Goal: Transaction & Acquisition: Purchase product/service

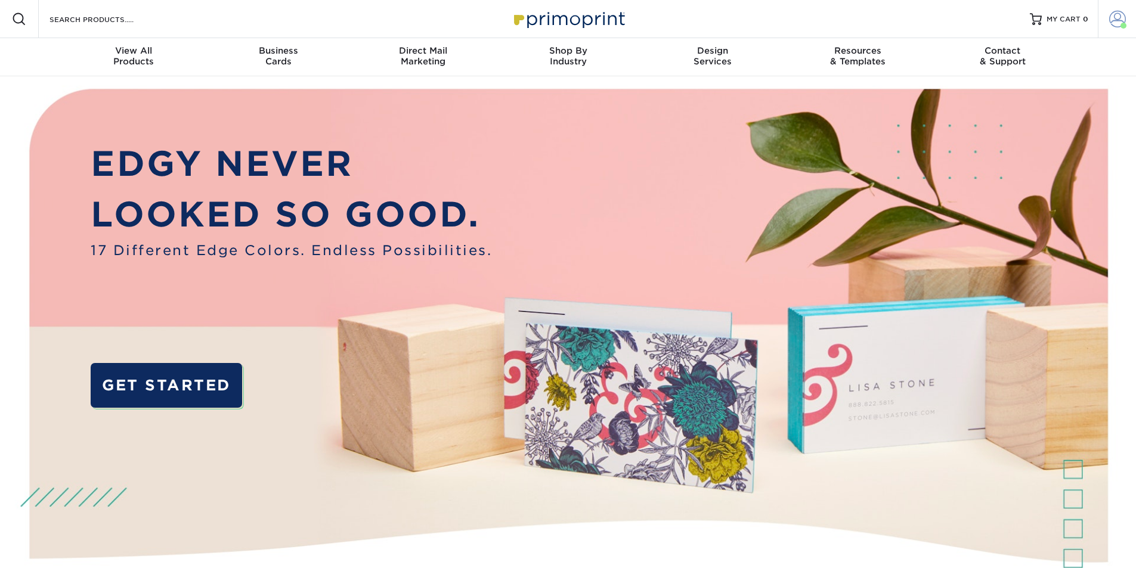
click at [1120, 23] on span at bounding box center [1117, 19] width 17 height 17
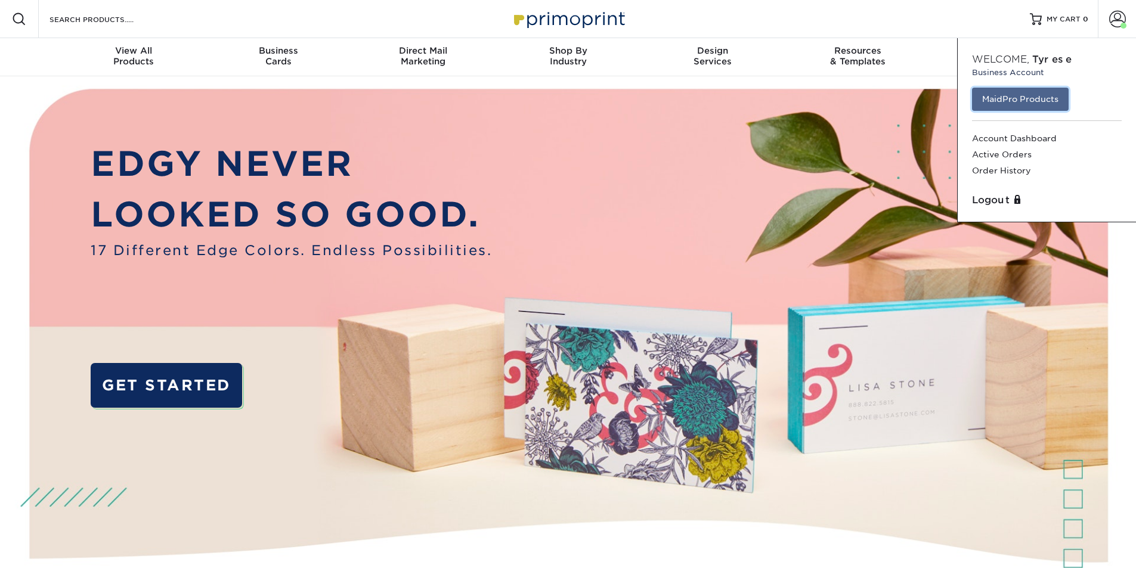
click at [1018, 99] on link "MaidPro Products" at bounding box center [1020, 99] width 97 height 23
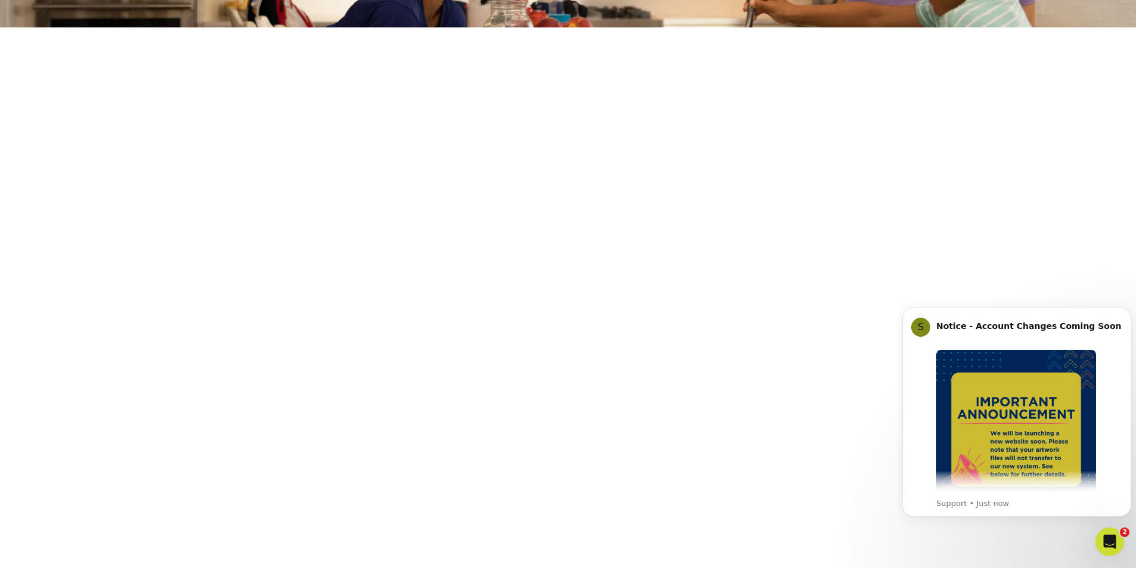
scroll to position [163, 0]
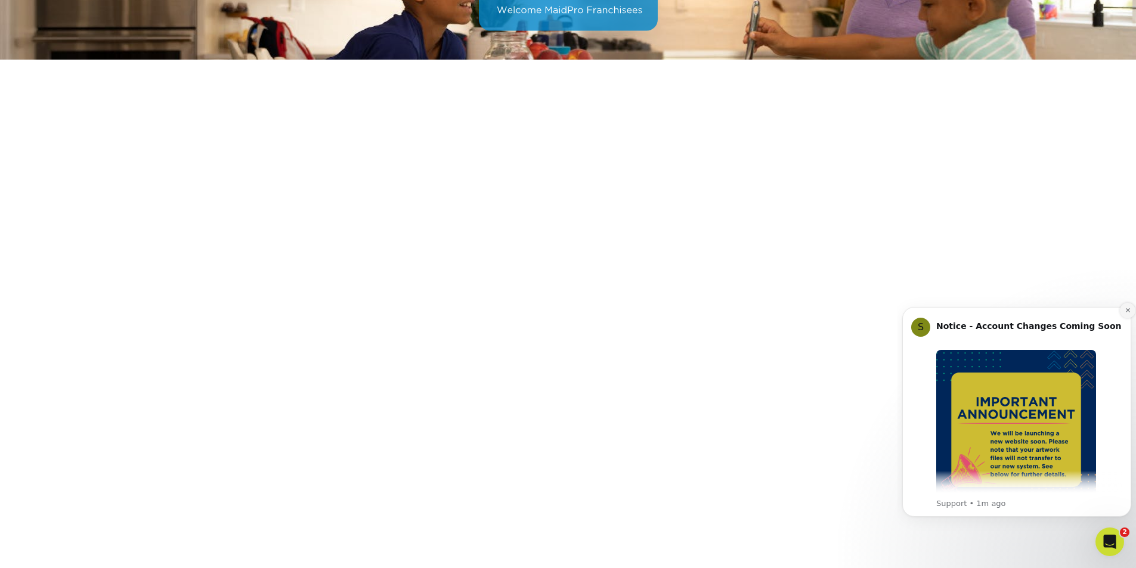
click at [1128, 308] on icon "Dismiss notification" at bounding box center [1128, 310] width 7 height 7
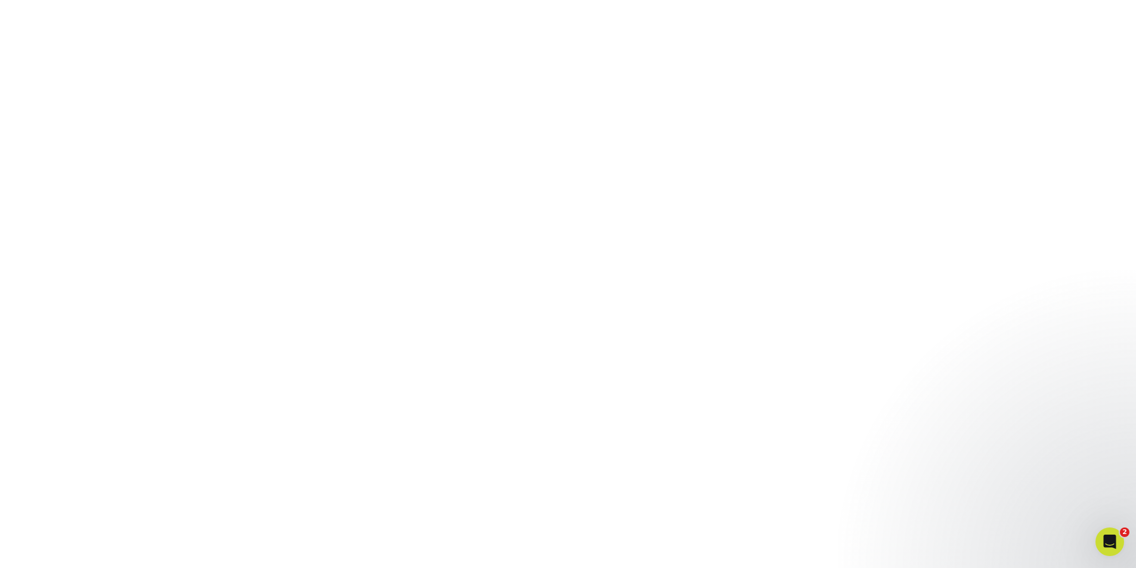
scroll to position [0, 0]
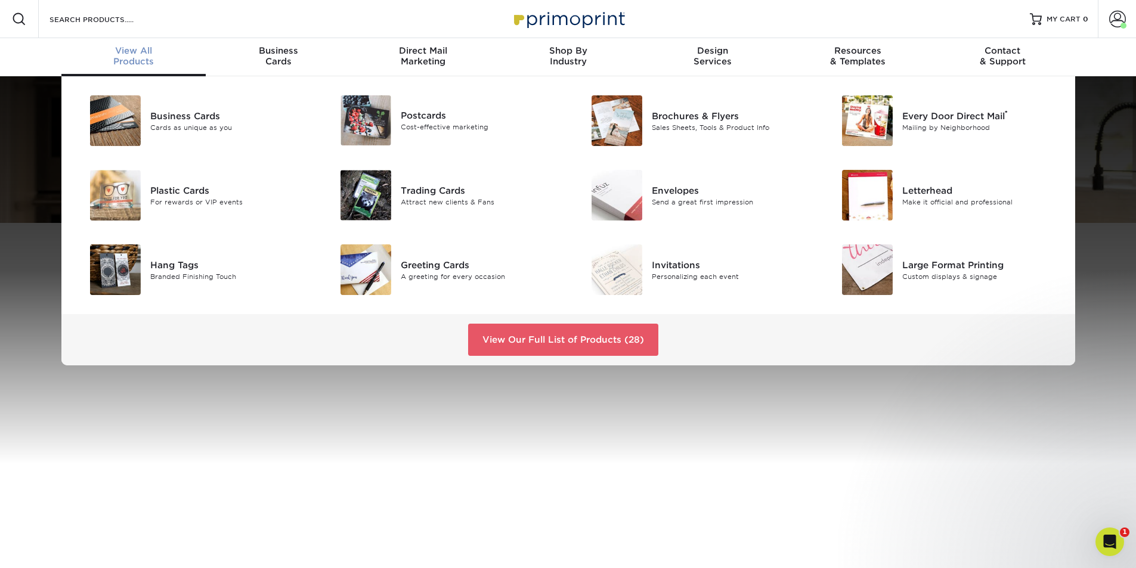
click at [39, 253] on div "Business Cards Cards as unique as you Postcards Cost-effective marketing ®" at bounding box center [568, 220] width 1136 height 289
click at [39, 252] on div "Business Cards Cards as unique as you Postcards Cost-effective marketing ®" at bounding box center [568, 220] width 1136 height 289
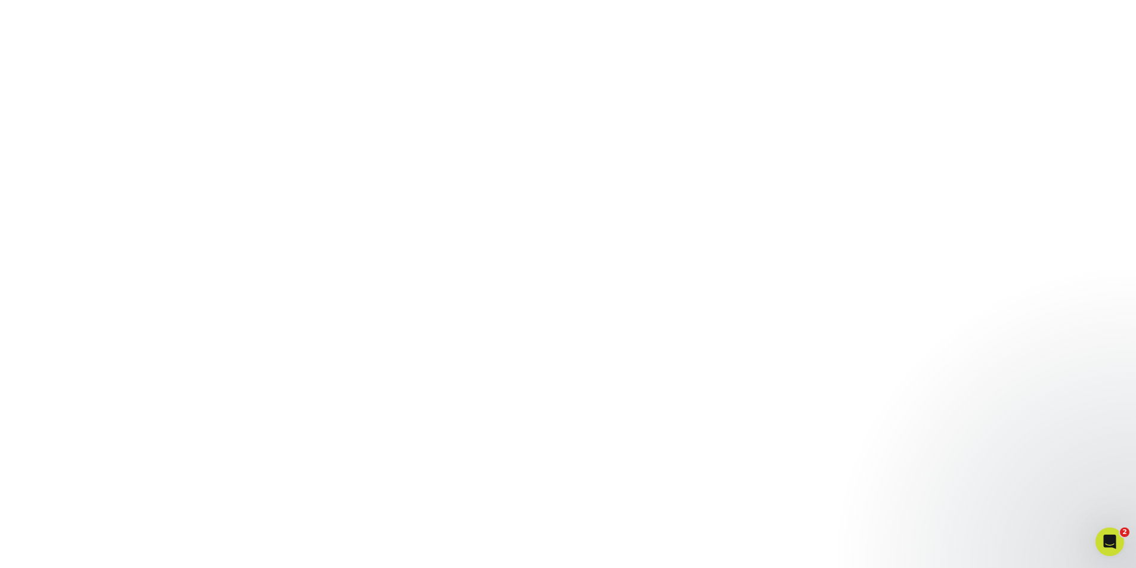
scroll to position [358, 0]
